Goal: Task Accomplishment & Management: Manage account settings

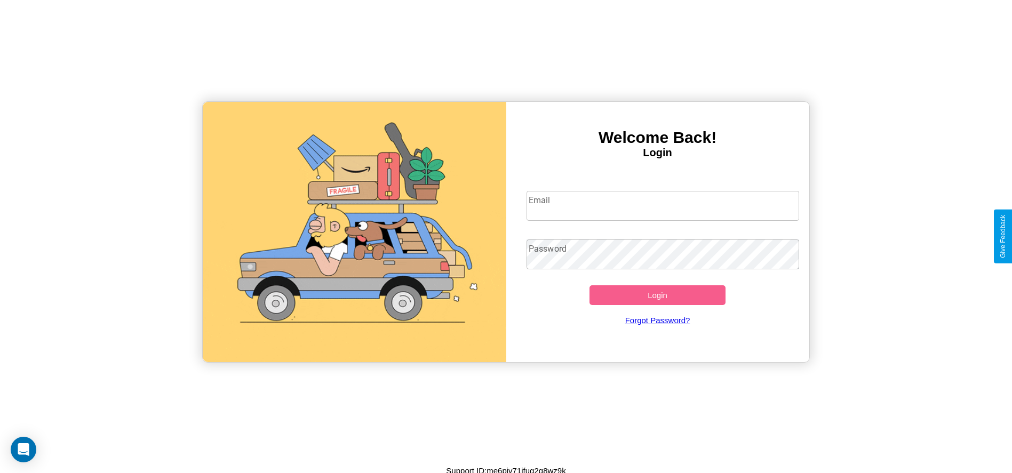
click at [663, 205] on input "Email" at bounding box center [663, 206] width 273 height 30
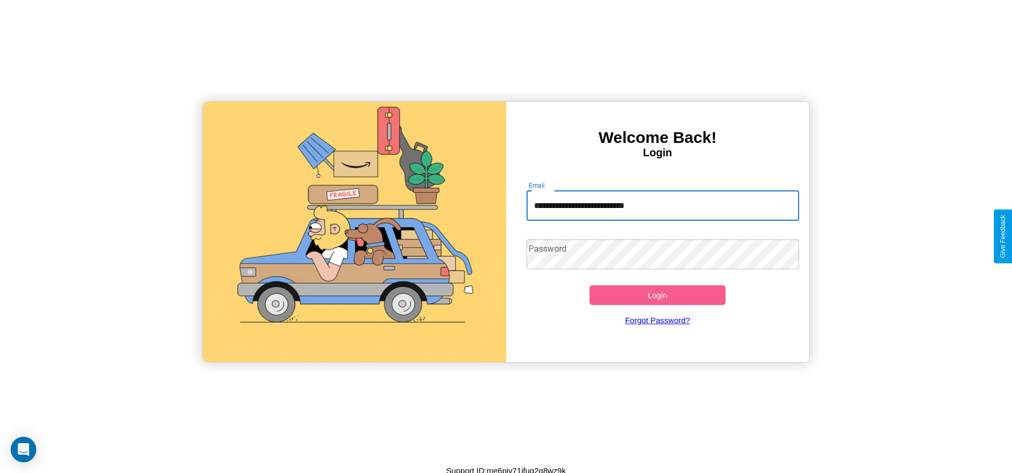
type input "**********"
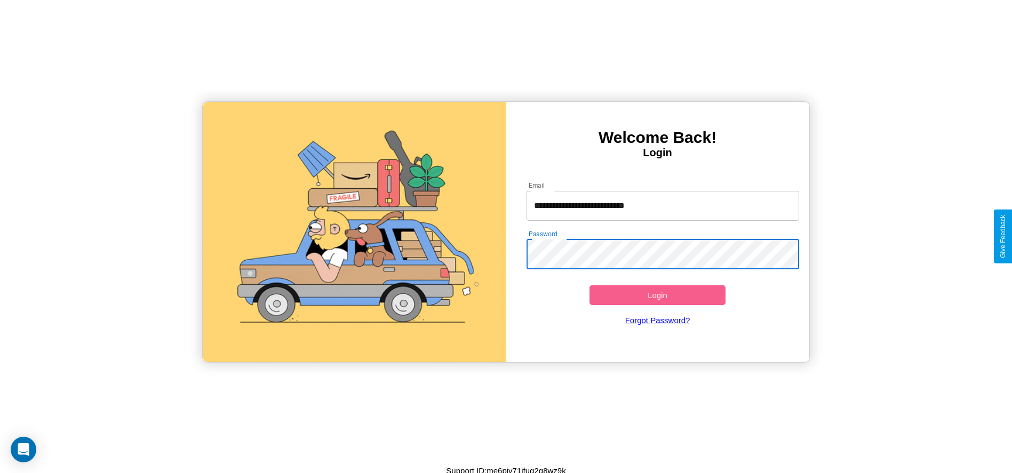
click at [658, 295] on button "Login" at bounding box center [658, 296] width 137 height 20
